Goal: Transaction & Acquisition: Download file/media

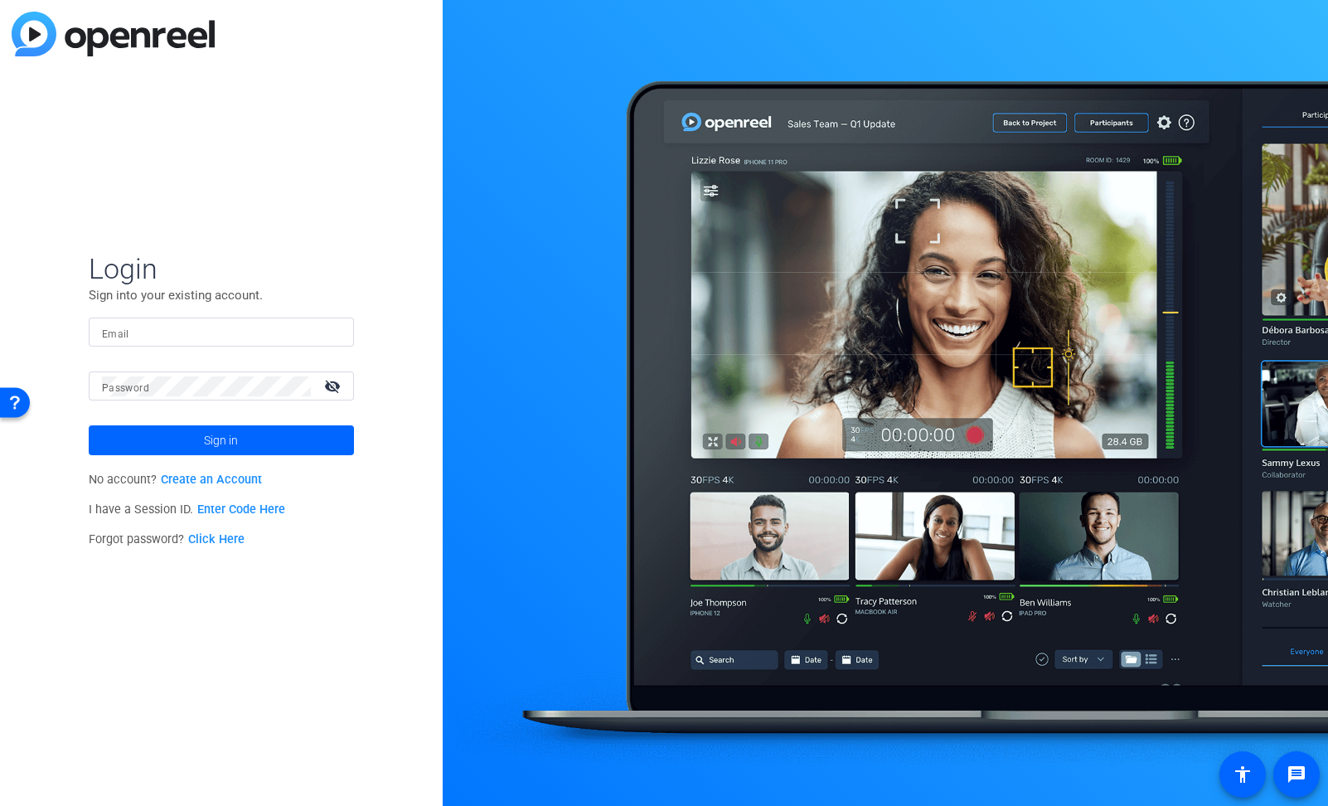
click at [169, 338] on input "Email" at bounding box center [221, 333] width 239 height 20
click at [171, 327] on input "Email" at bounding box center [221, 333] width 239 height 20
type input "[EMAIL_ADDRESS][DOMAIN_NAME]"
click at [265, 366] on mat-form-field "Email [EMAIL_ADDRESS][DOMAIN_NAME]" at bounding box center [221, 345] width 265 height 54
click at [208, 402] on mat-form-field "Password visibility_off" at bounding box center [221, 398] width 265 height 54
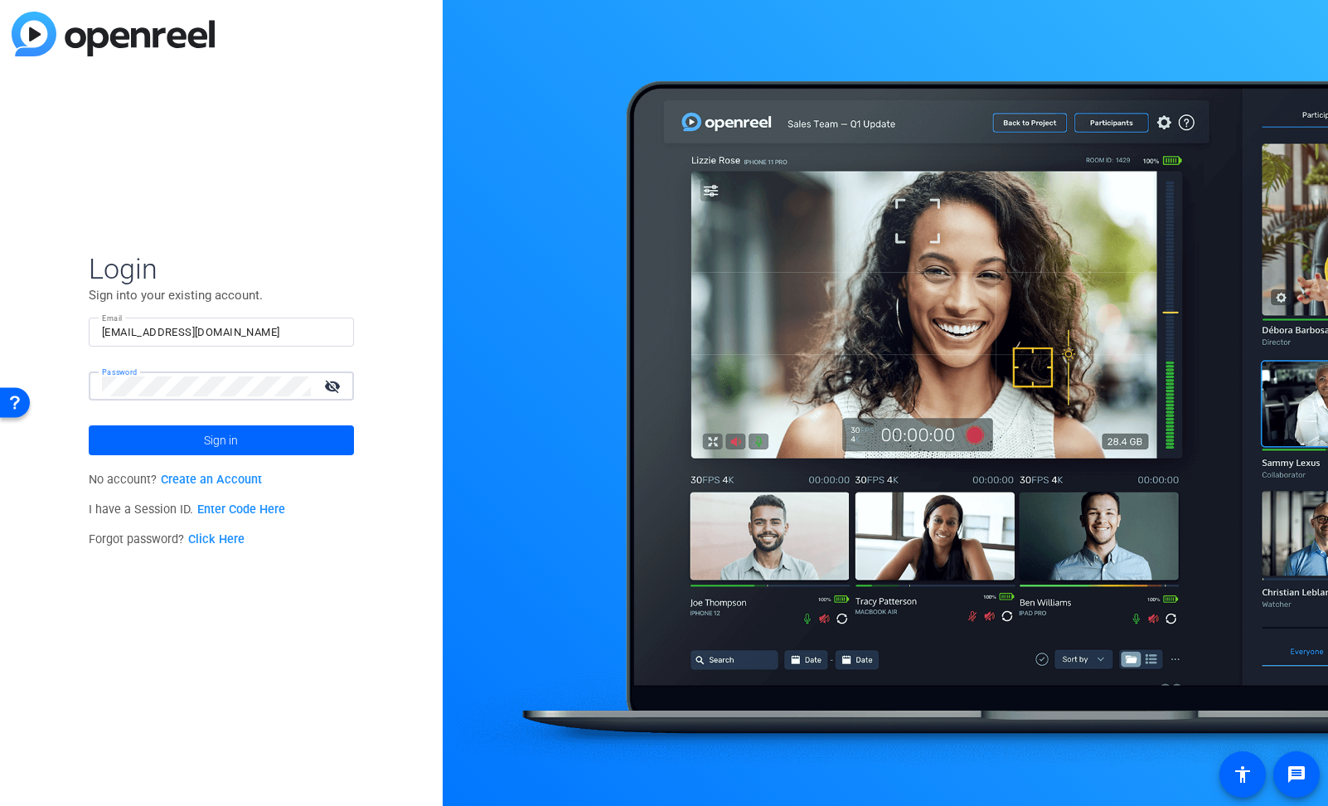
click at [332, 387] on mat-icon "visibility_off" at bounding box center [334, 386] width 40 height 24
click at [259, 447] on span at bounding box center [221, 440] width 265 height 40
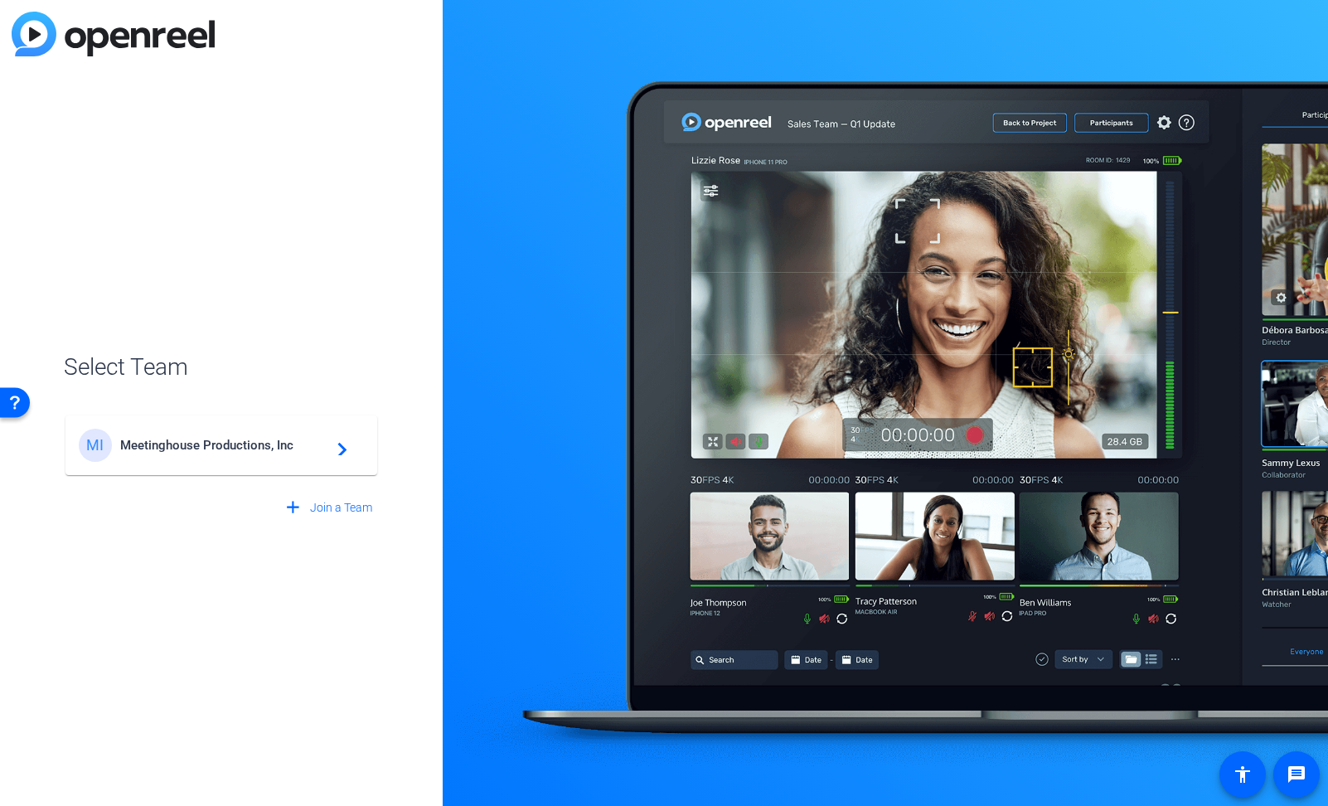
click at [279, 447] on span "Meetinghouse Productions, Inc" at bounding box center [223, 445] width 207 height 15
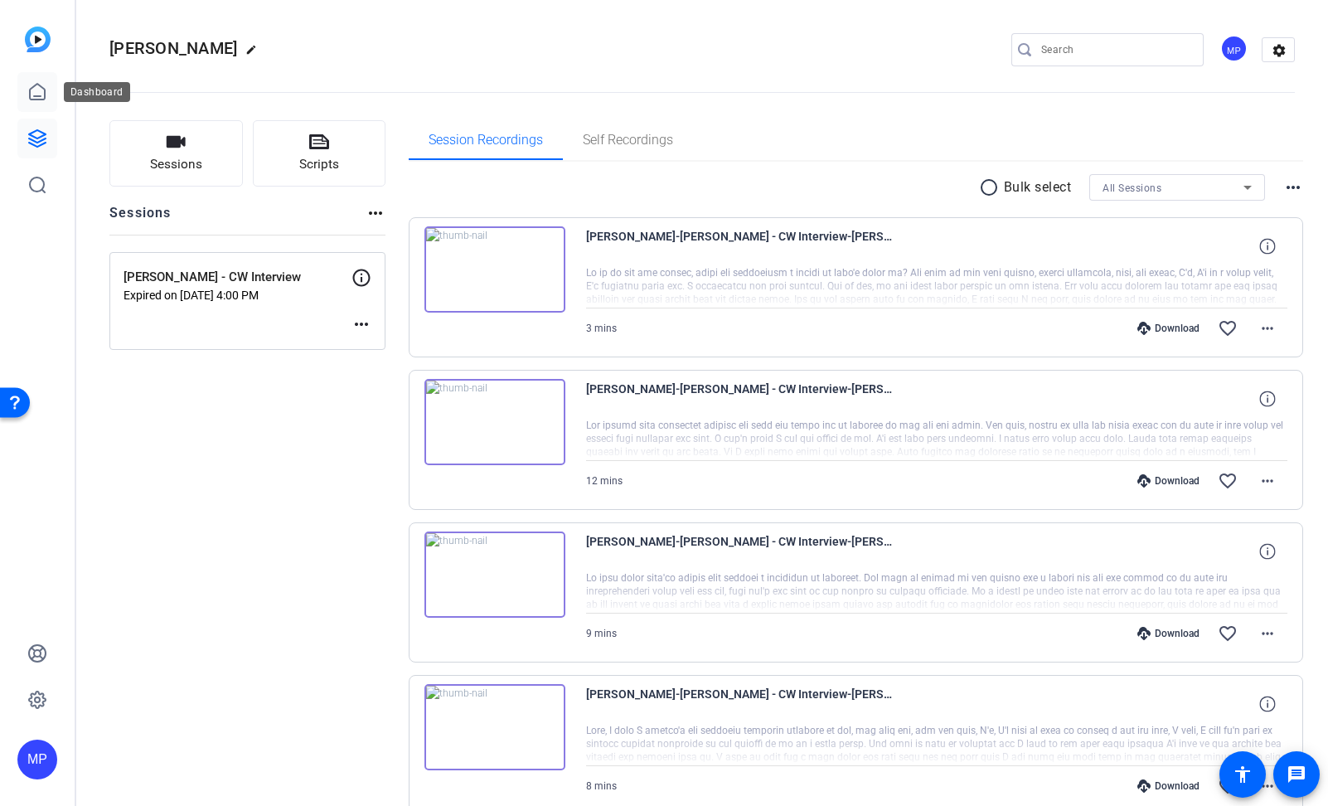
click at [40, 92] on icon at bounding box center [37, 92] width 20 height 20
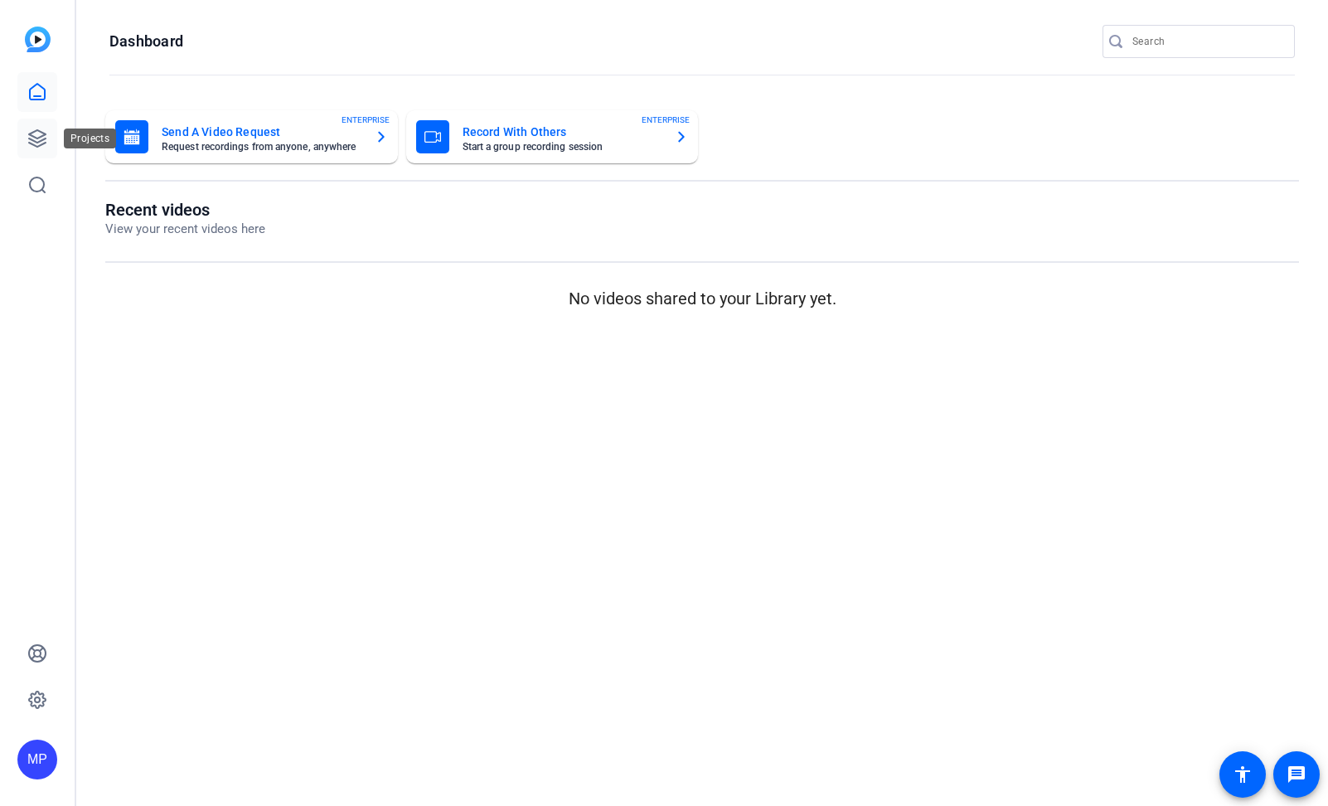
click at [35, 137] on icon at bounding box center [37, 138] width 17 height 17
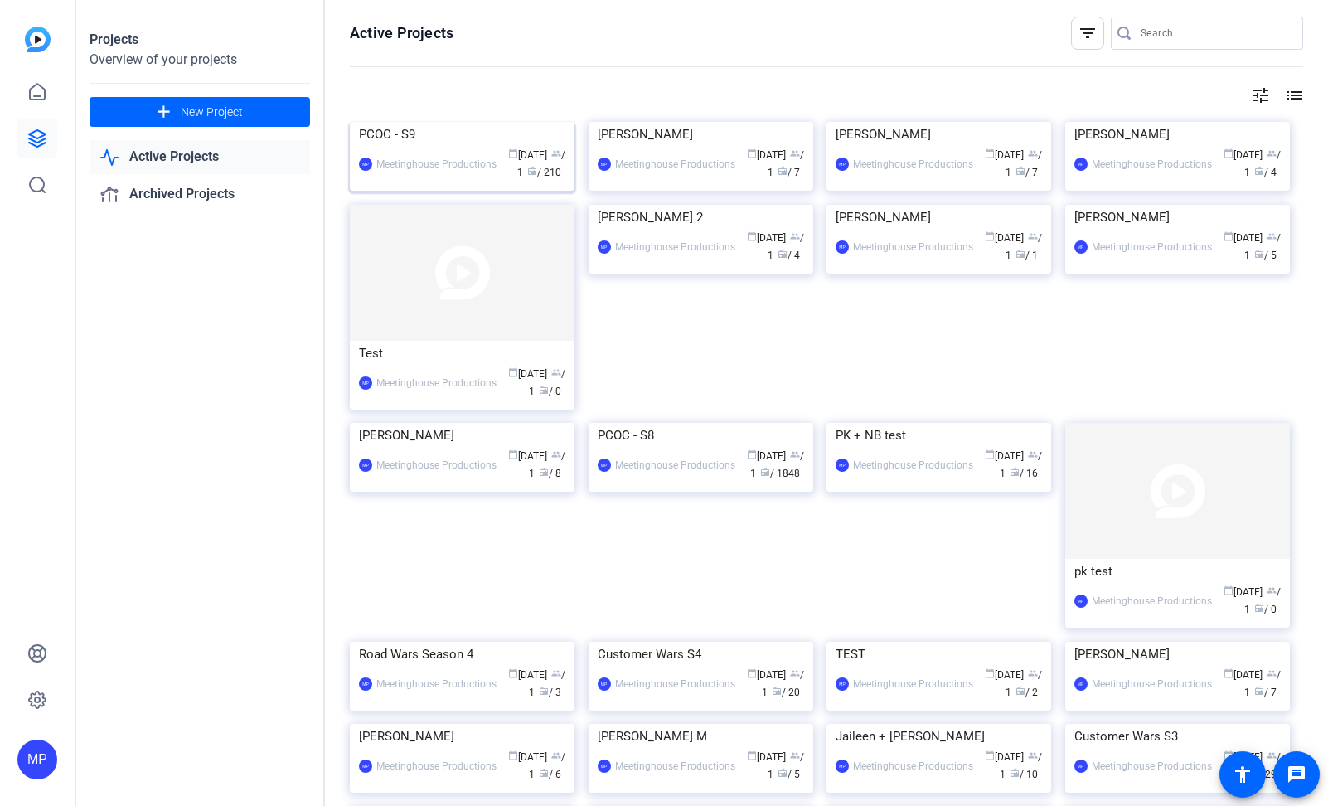
click at [393, 147] on div "PCOC - S9" at bounding box center [462, 134] width 206 height 25
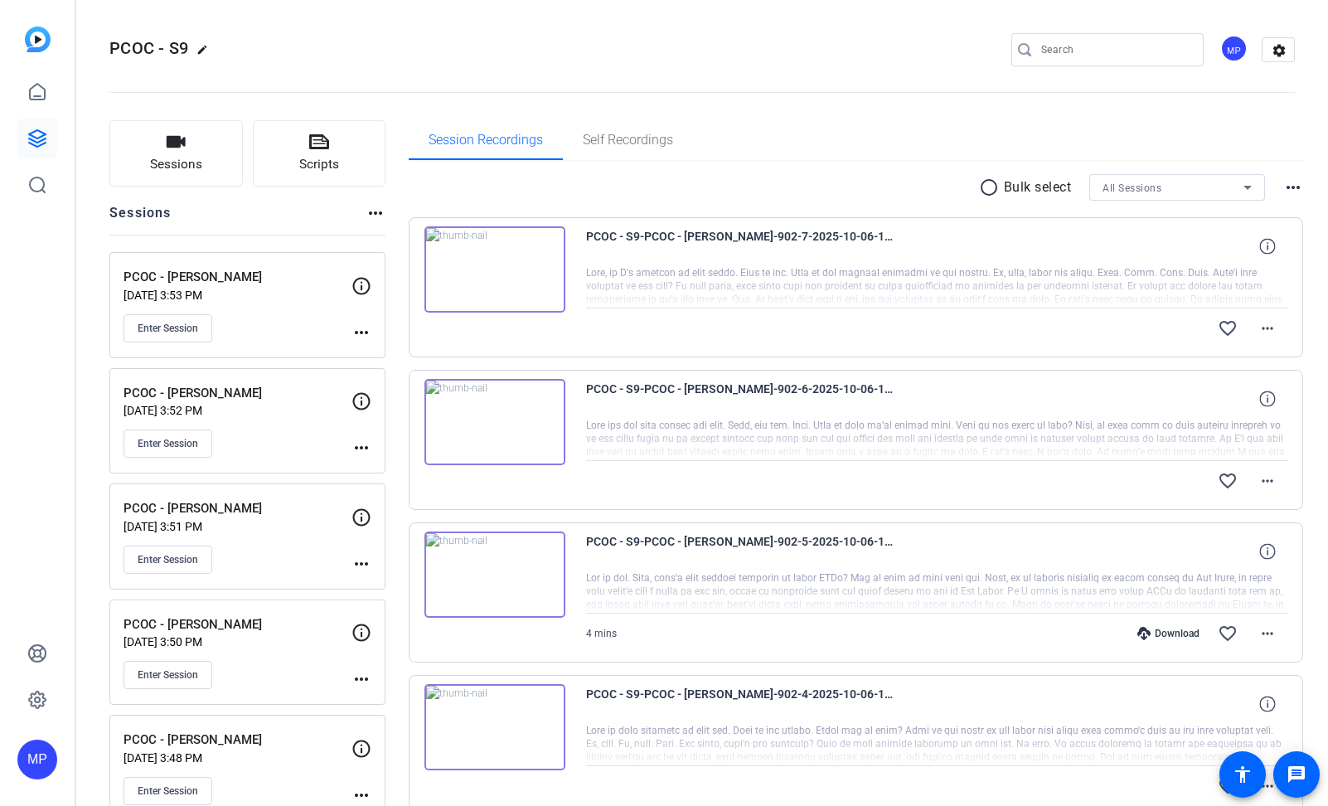
drag, startPoint x: 917, startPoint y: 138, endPoint x: 934, endPoint y: 138, distance: 17.4
click at [917, 139] on div "Session Recordings Self Recordings" at bounding box center [856, 140] width 895 height 40
click at [1190, 187] on div "All Sessions" at bounding box center [1173, 187] width 141 height 21
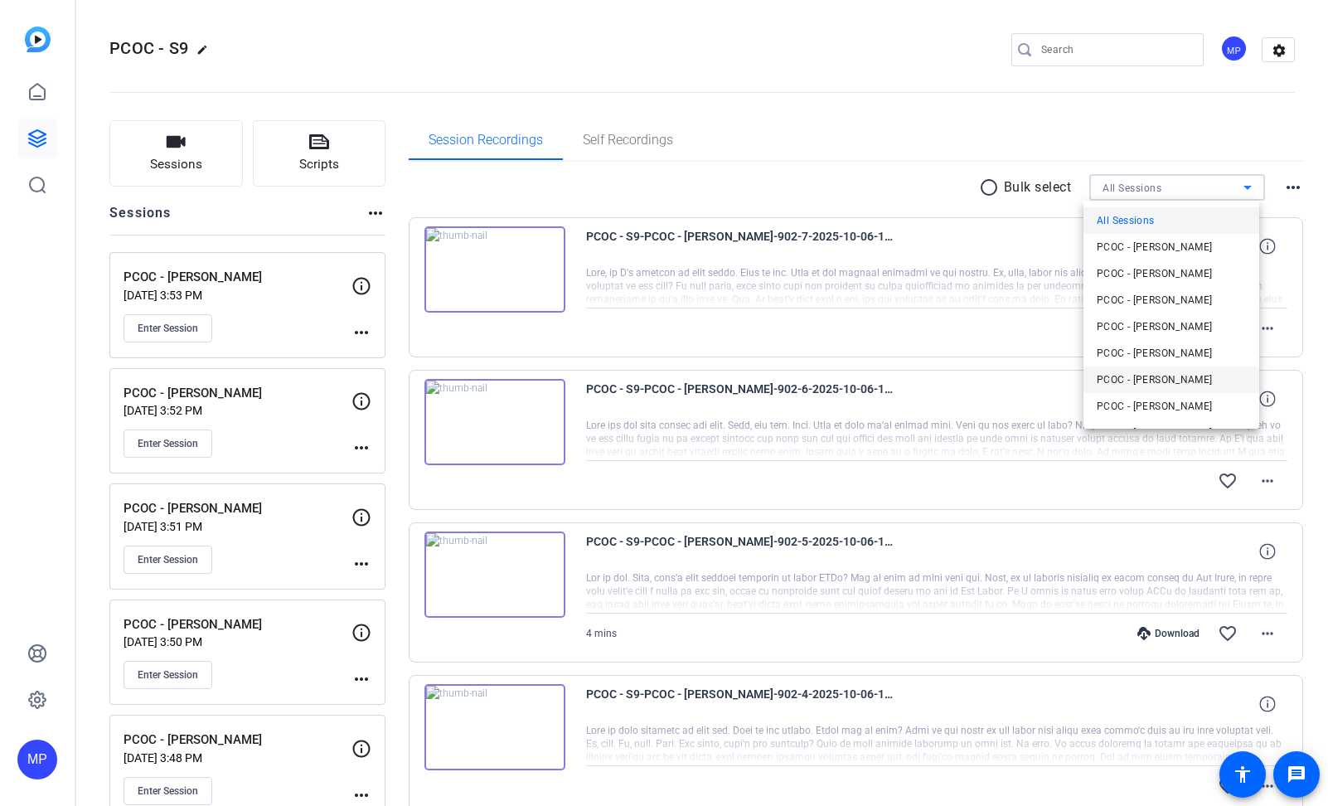
scroll to position [7, 0]
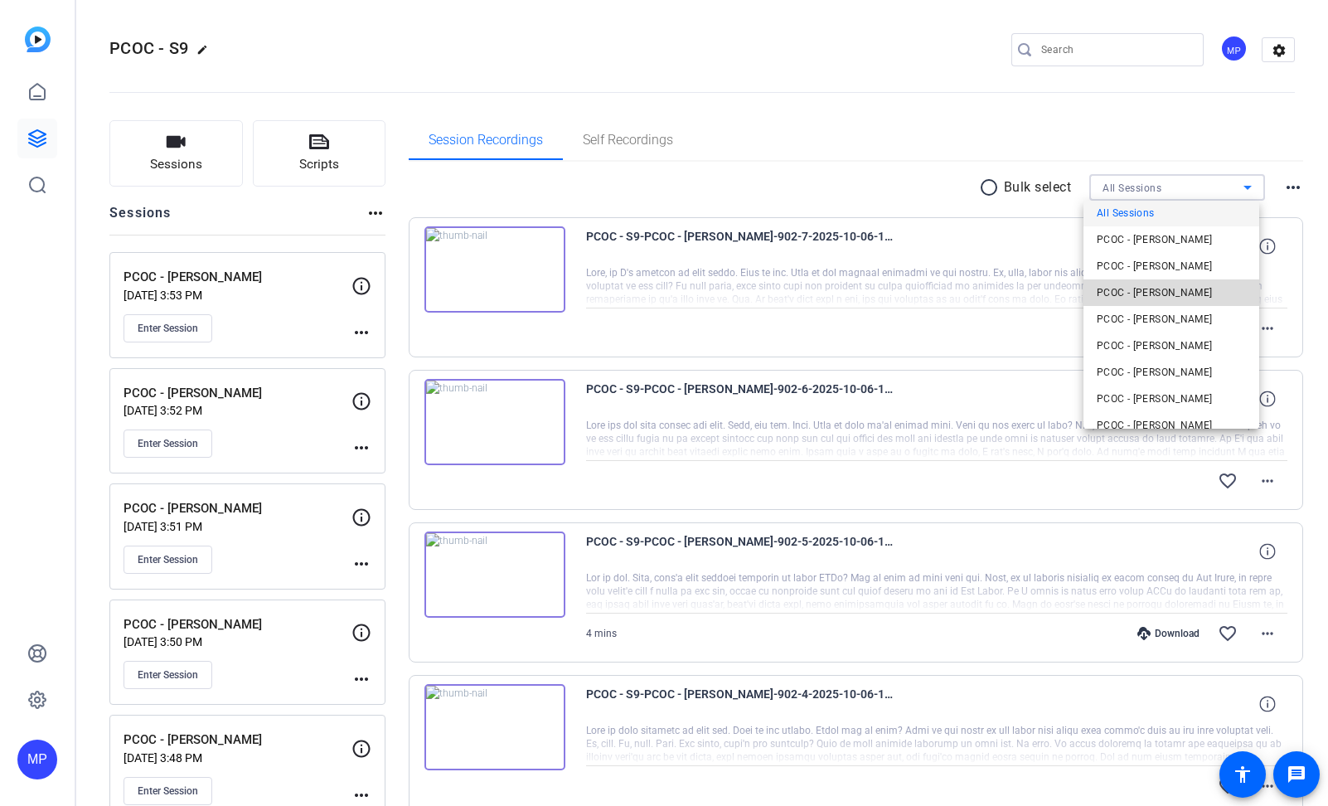
click at [1183, 288] on span "PCOC - [PERSON_NAME]" at bounding box center [1155, 293] width 116 height 20
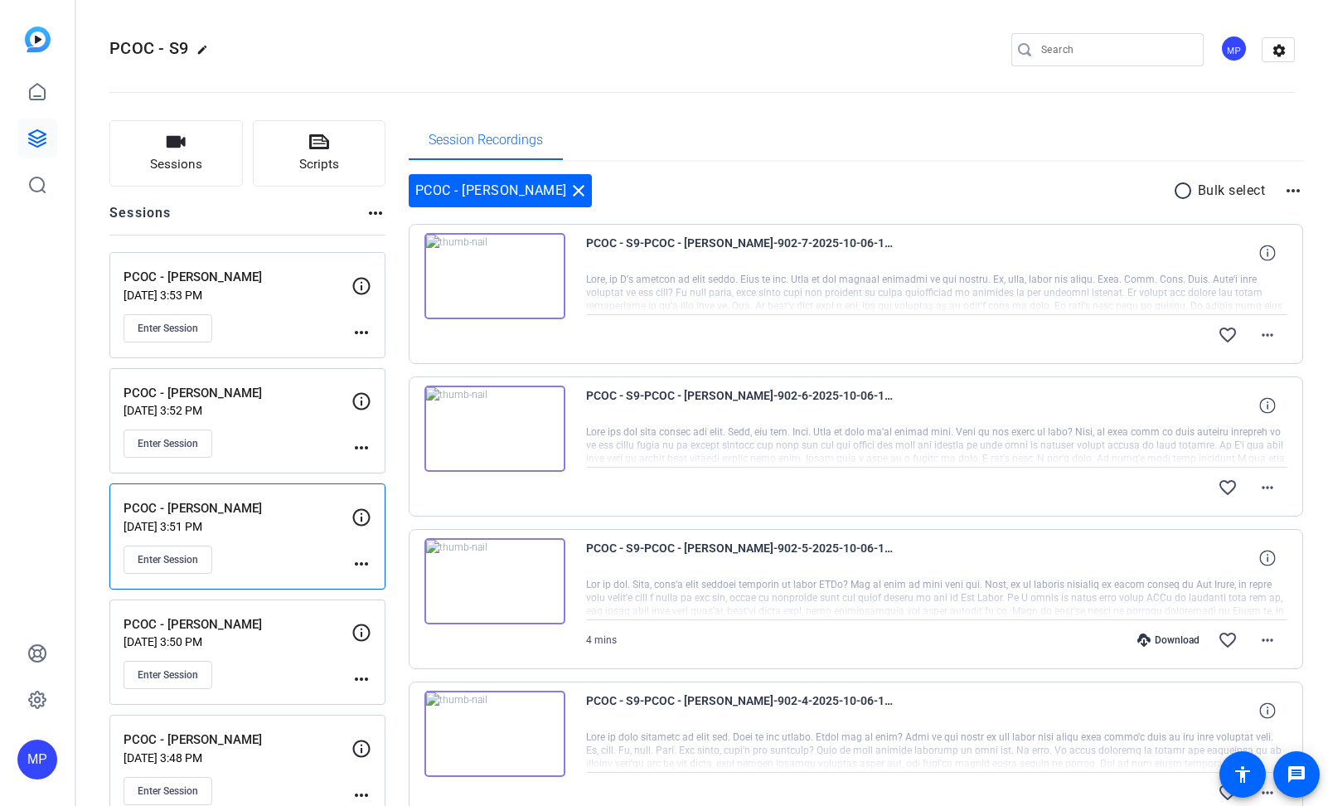
click at [873, 144] on div "Session Recordings" at bounding box center [856, 140] width 895 height 40
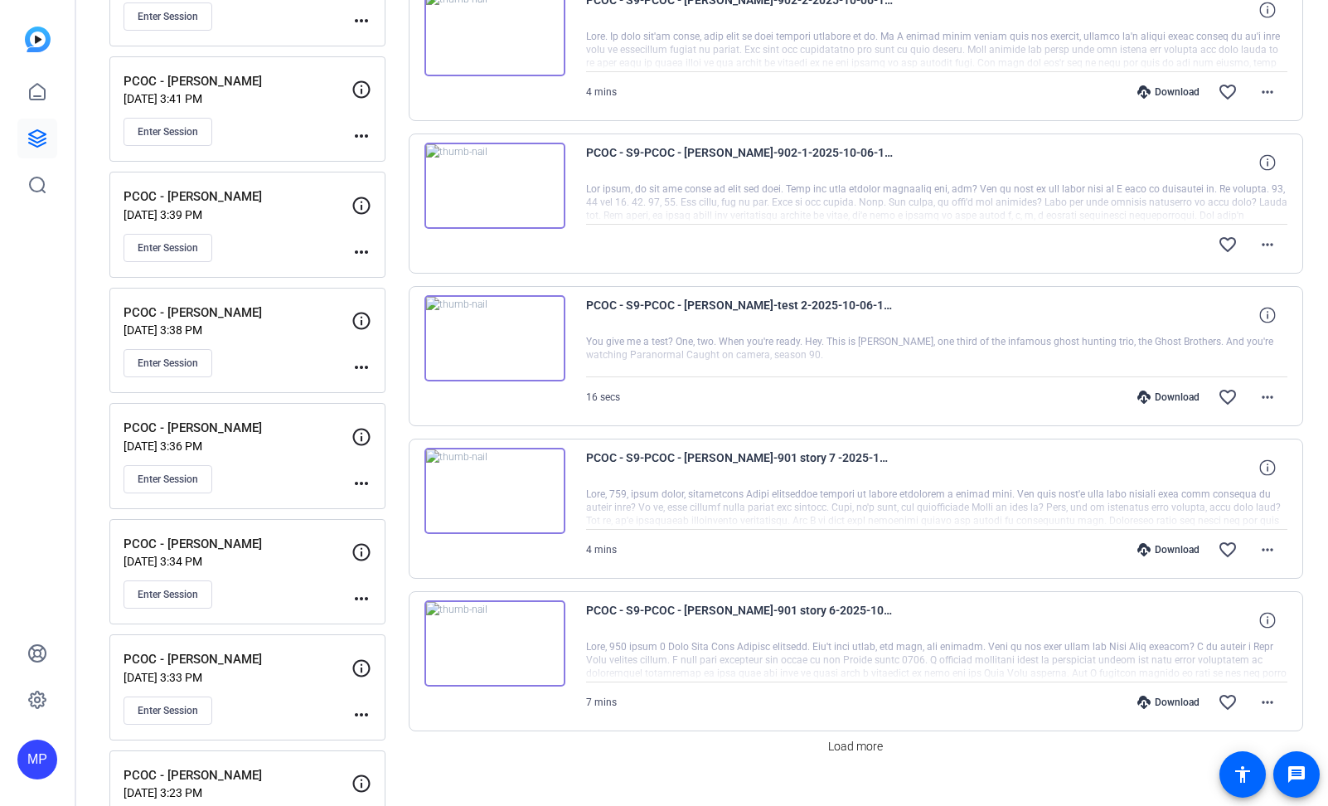
scroll to position [1076, 0]
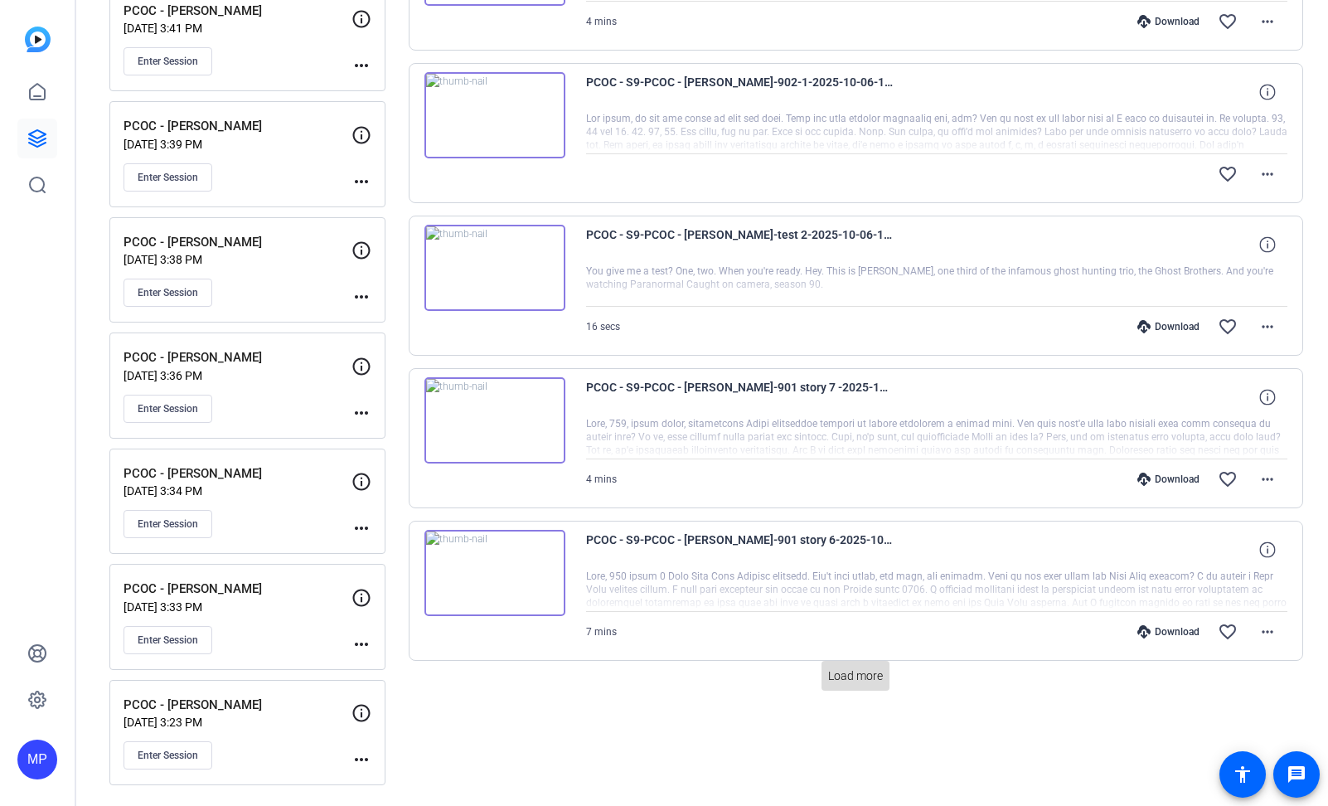
click at [852, 673] on span "Load more" at bounding box center [855, 675] width 55 height 17
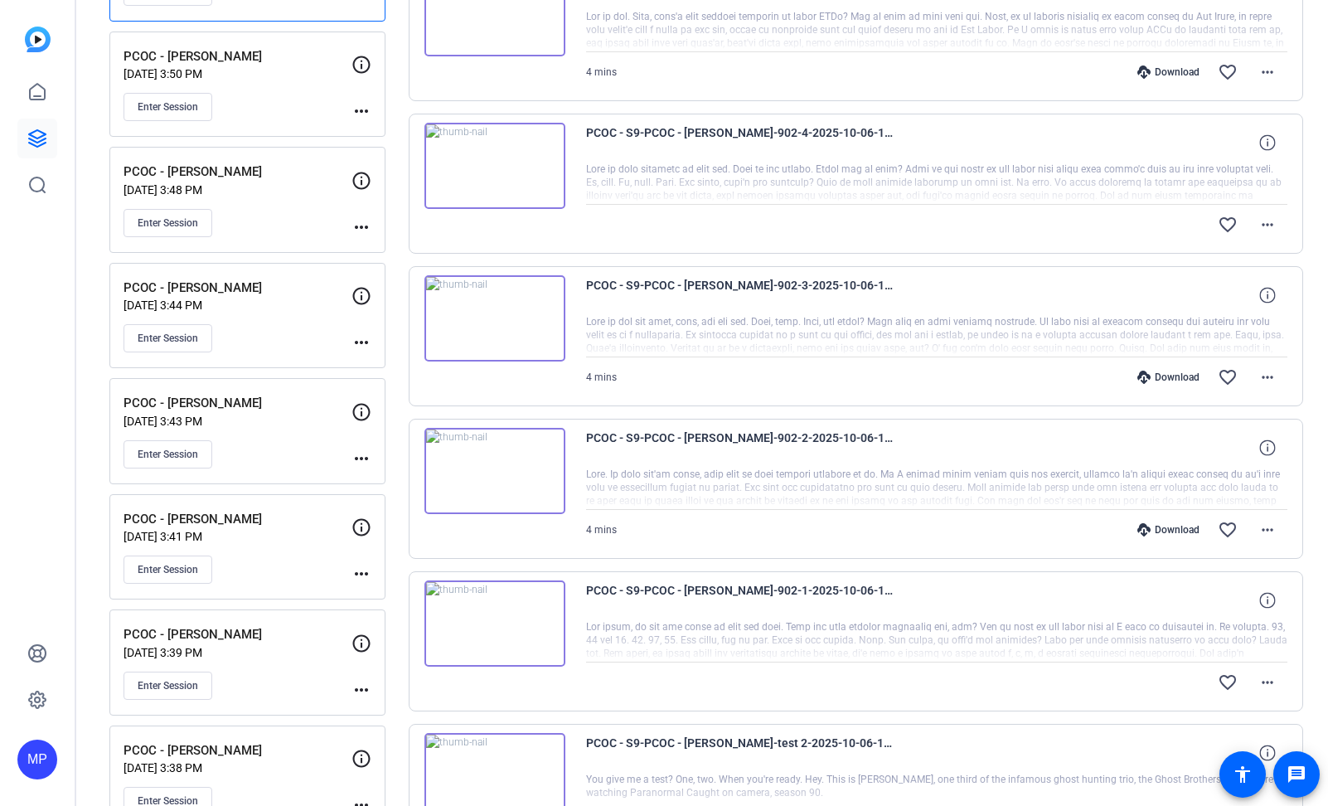
scroll to position [108, 0]
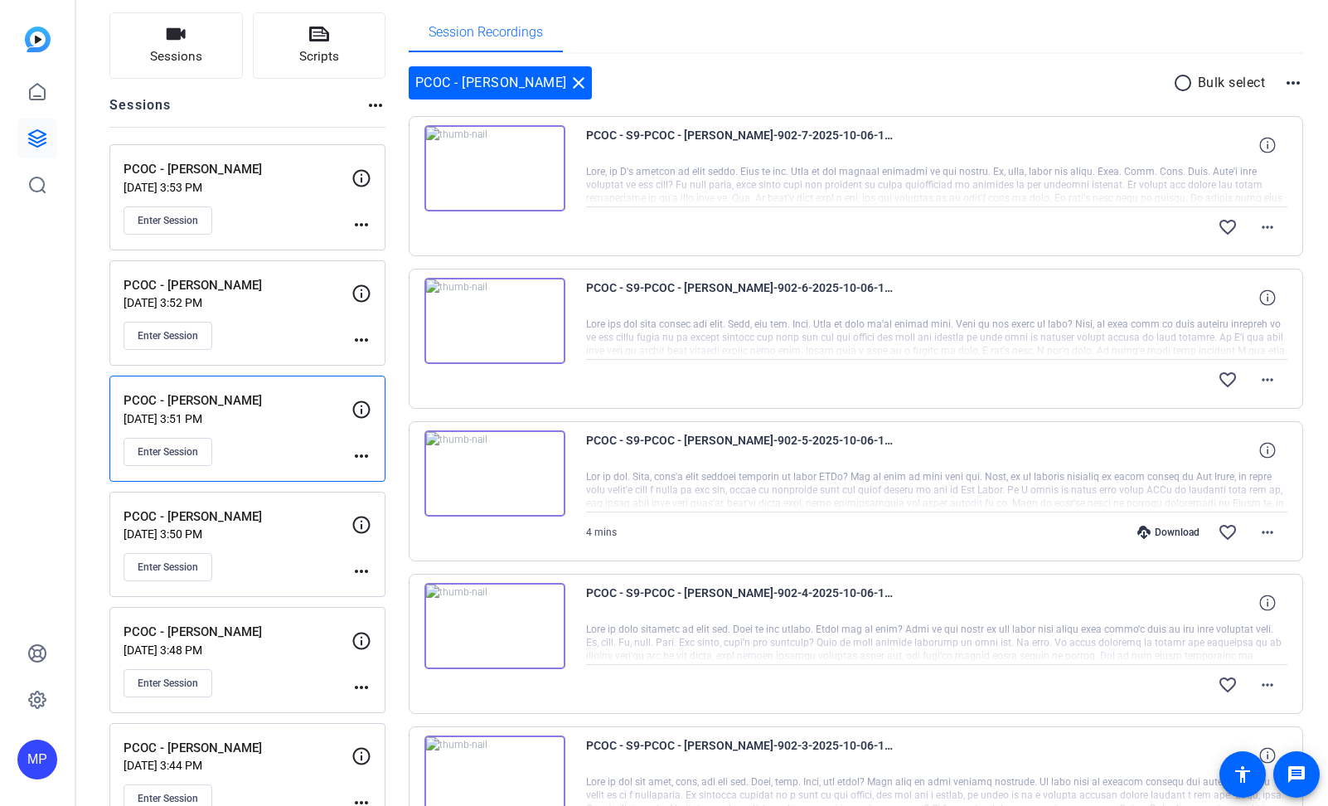
click at [1179, 85] on mat-icon "radio_button_unchecked" at bounding box center [1185, 83] width 25 height 20
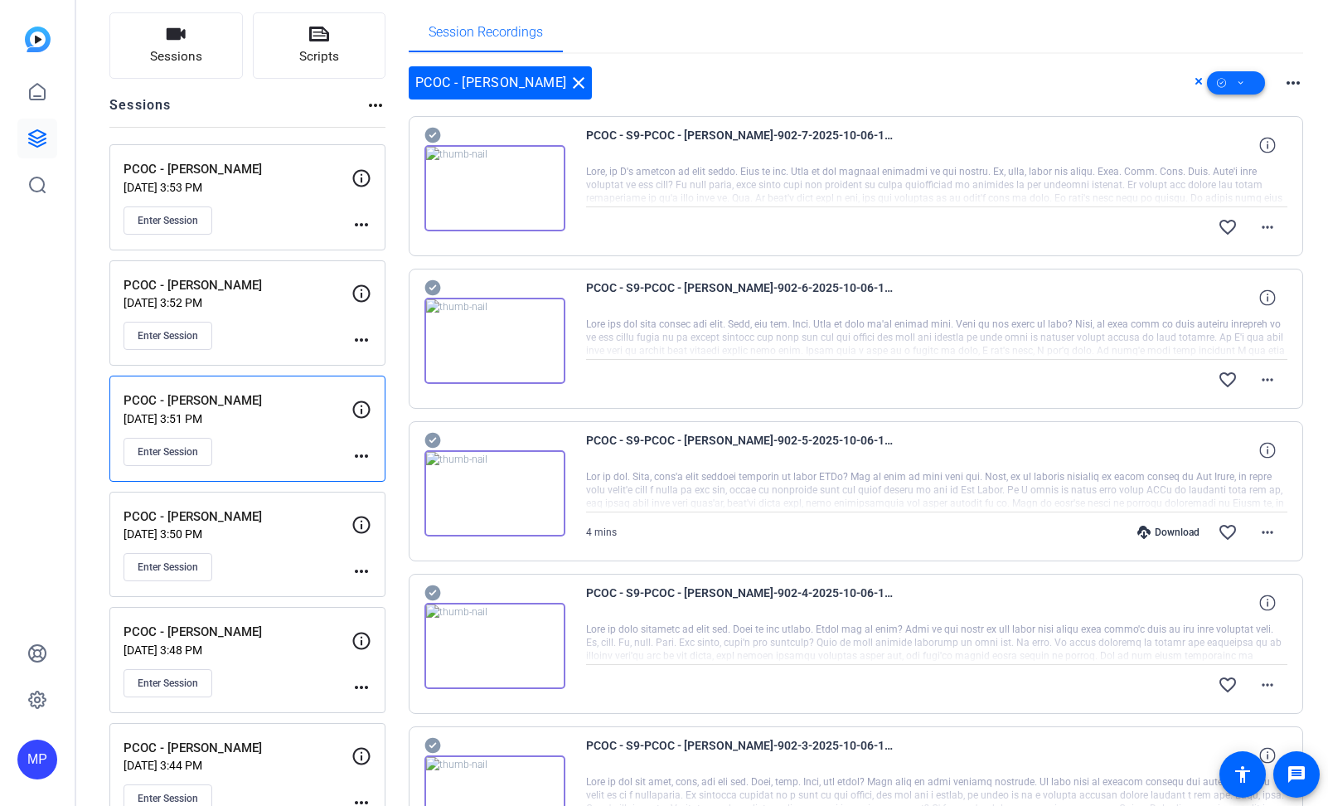
click at [1243, 88] on span at bounding box center [1236, 83] width 58 height 40
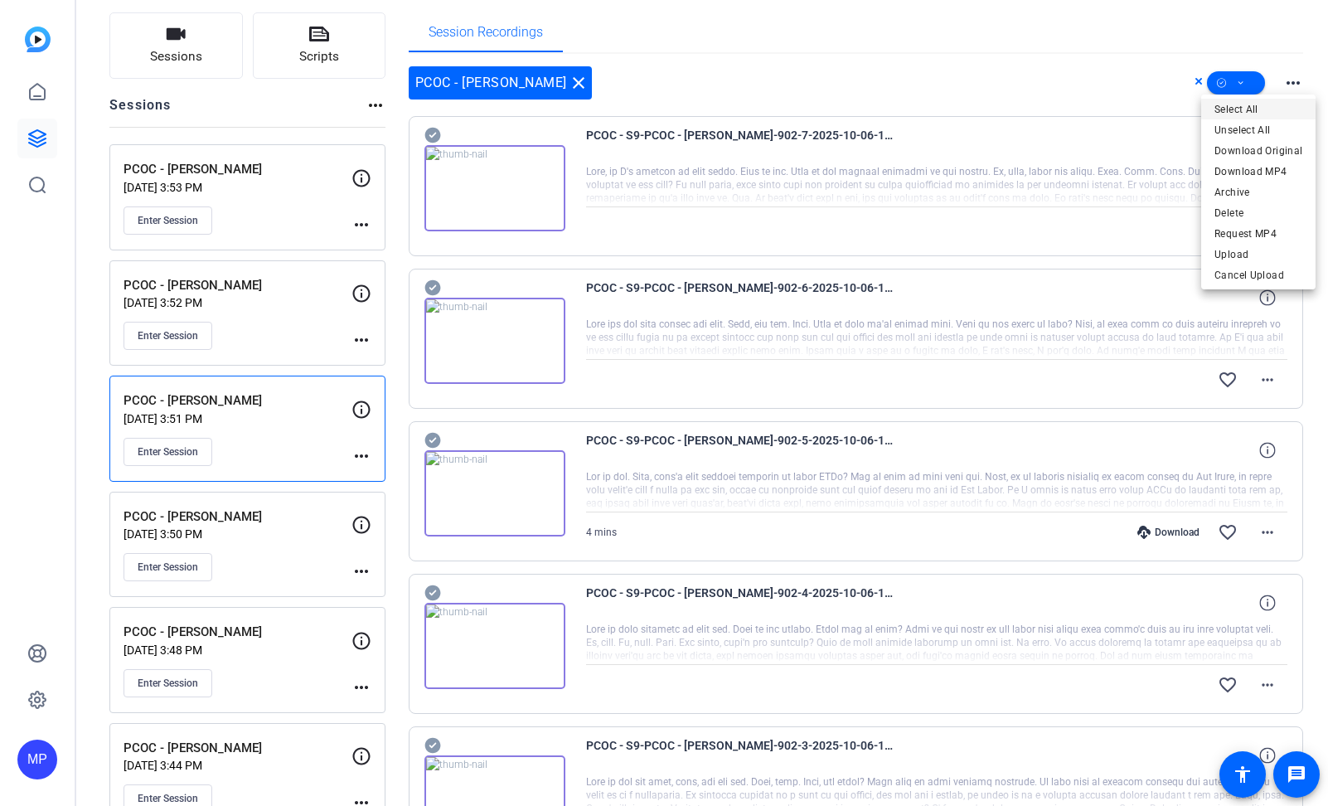
click at [1256, 109] on span "Select All" at bounding box center [1259, 109] width 88 height 20
click at [1237, 83] on div at bounding box center [664, 403] width 1328 height 806
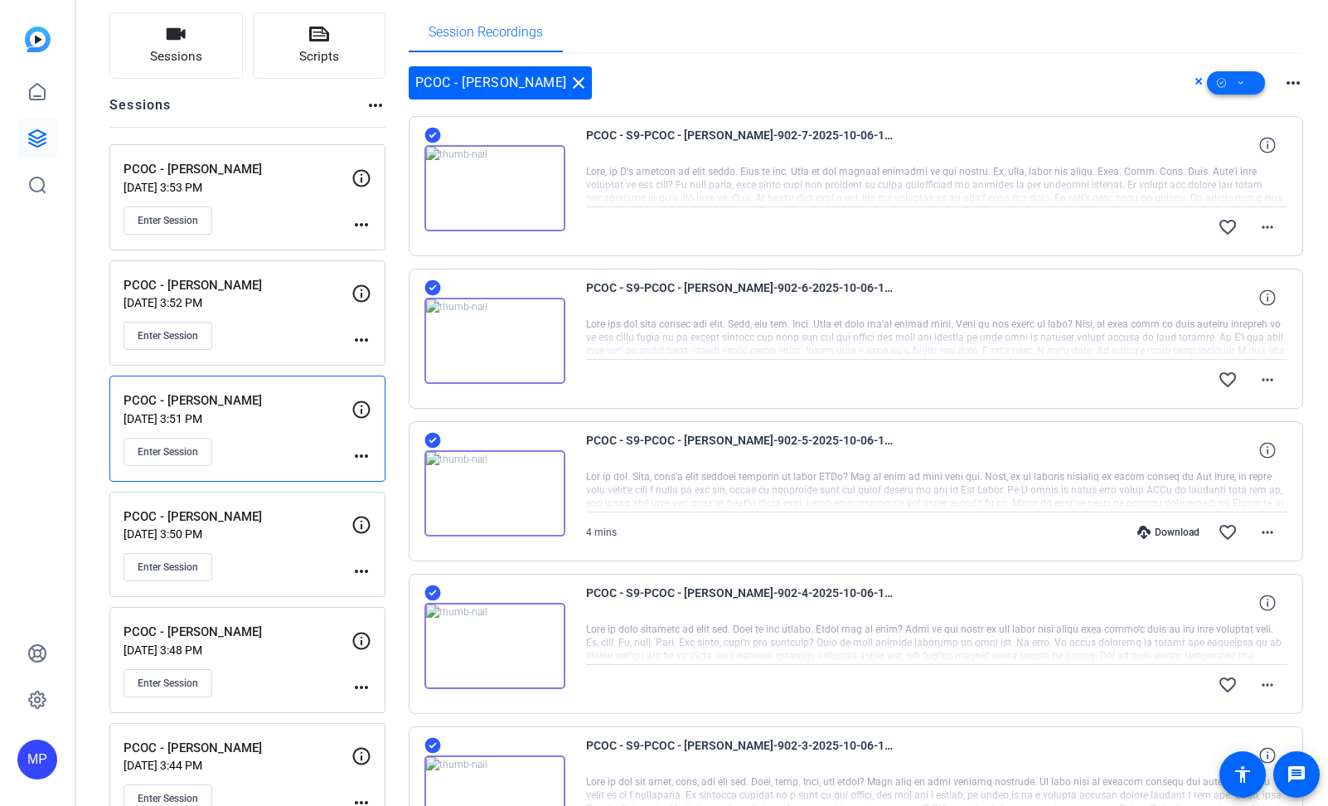
click at [1238, 86] on icon at bounding box center [1241, 83] width 8 height 21
click at [1281, 152] on span "Download Original" at bounding box center [1259, 151] width 88 height 20
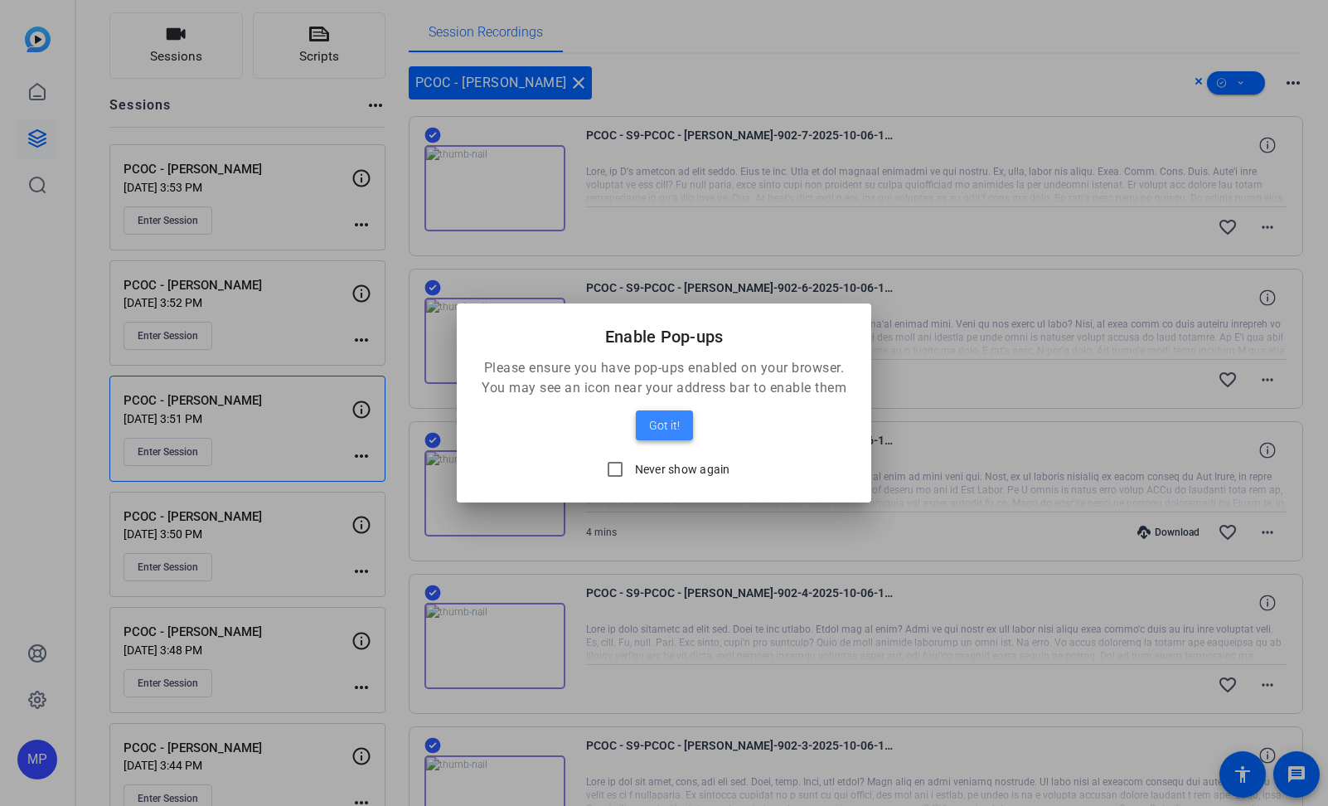
click at [654, 420] on span "Got it!" at bounding box center [664, 425] width 31 height 20
